Goal: Task Accomplishment & Management: Manage account settings

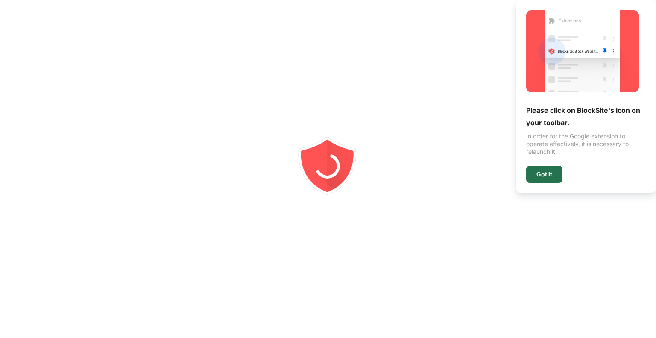
click at [547, 174] on div "Got it" at bounding box center [544, 174] width 16 height 7
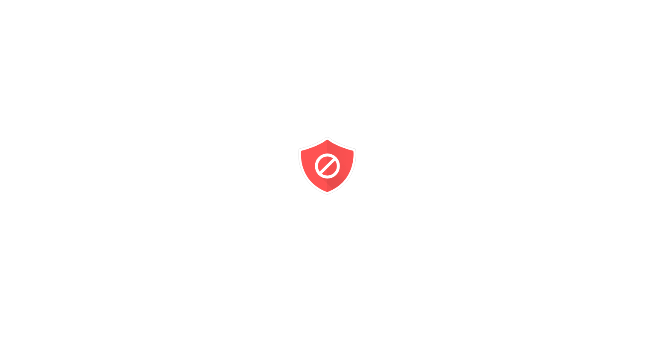
click at [260, 144] on icon "animation" at bounding box center [328, 169] width 154 height 154
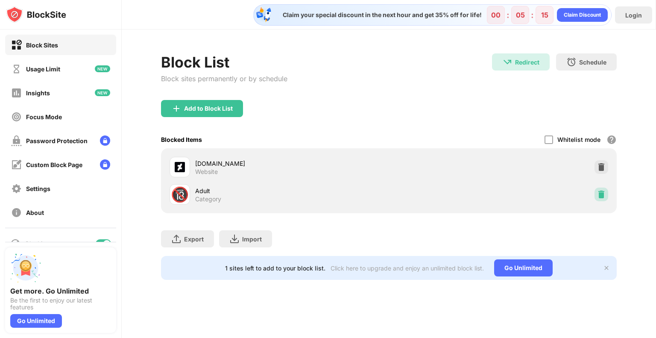
click at [598, 193] on img at bounding box center [601, 194] width 9 height 9
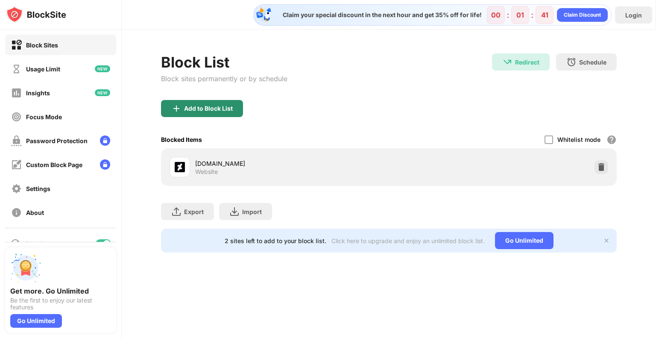
click at [203, 107] on div "Add to Block List" at bounding box center [208, 108] width 49 height 7
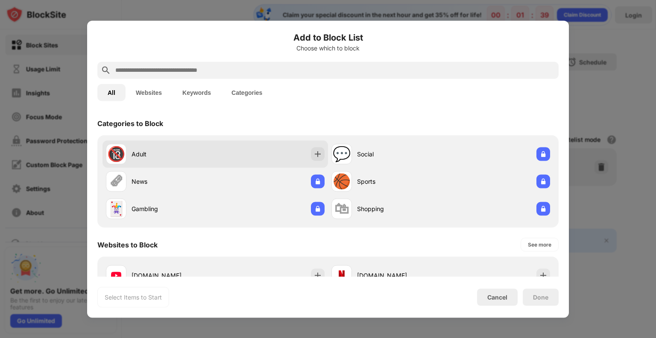
click at [146, 154] on div "Adult" at bounding box center [173, 153] width 84 height 9
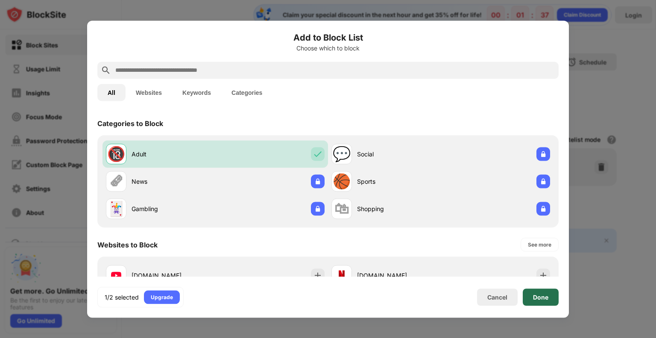
click at [540, 294] on div "Done" at bounding box center [540, 296] width 15 height 7
